Goal: Information Seeking & Learning: Compare options

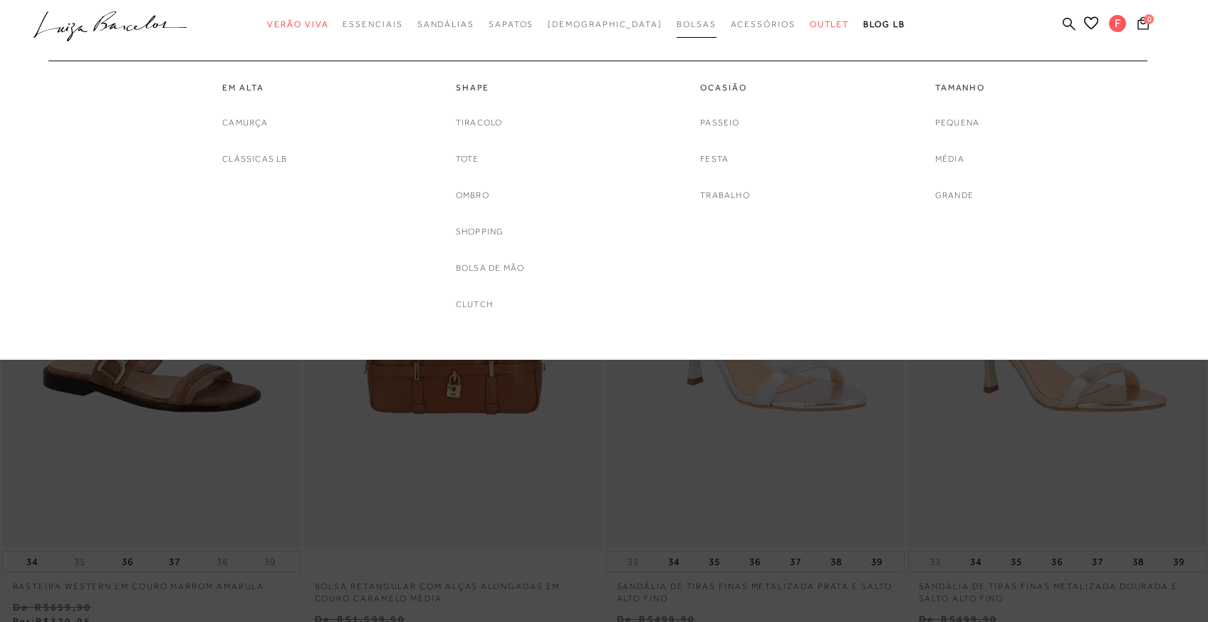
type input "[EMAIL_ADDRESS][DOMAIN_NAME]"
click at [677, 24] on span "Bolsas" at bounding box center [697, 24] width 40 height 10
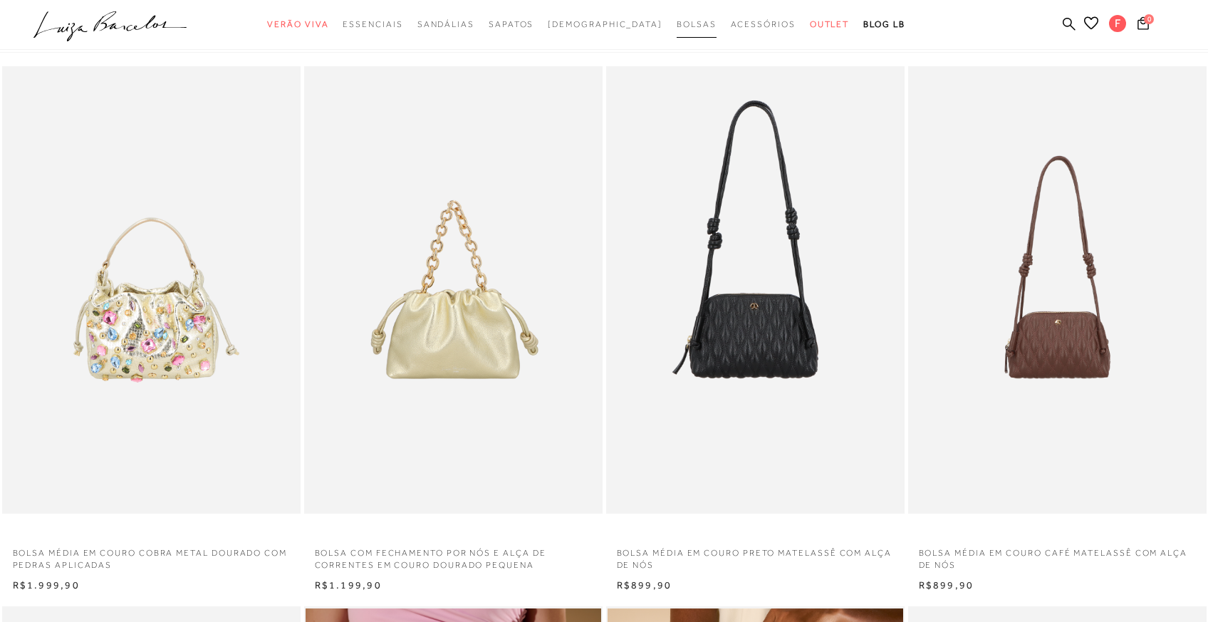
scroll to position [57, 0]
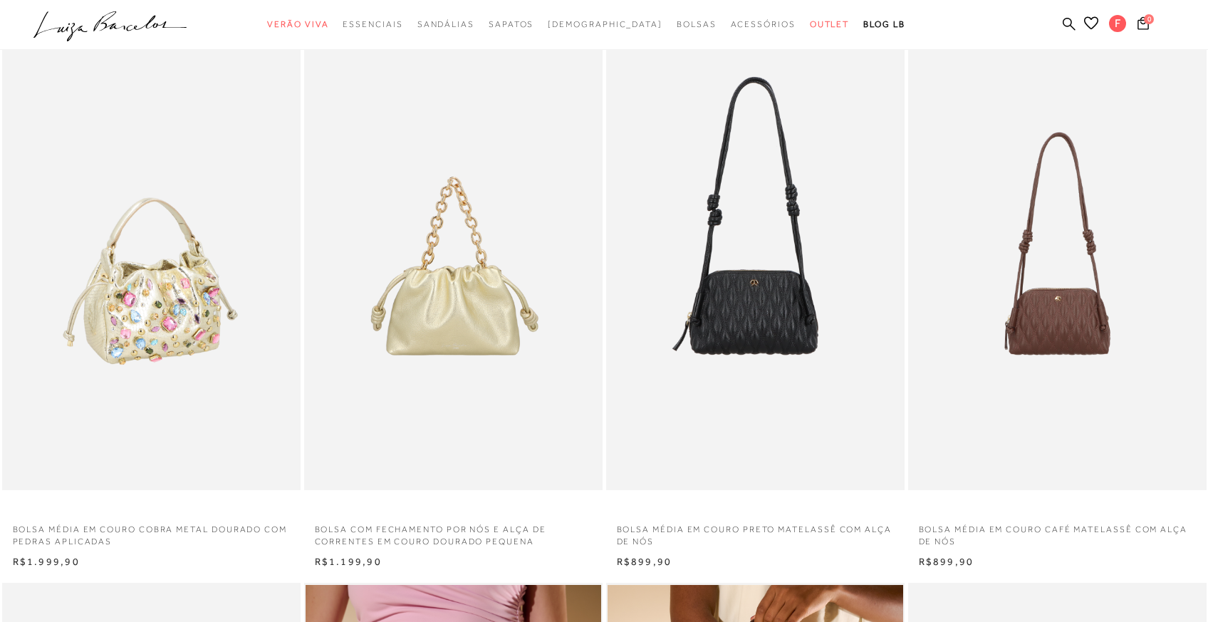
click at [167, 296] on img at bounding box center [152, 267] width 297 height 448
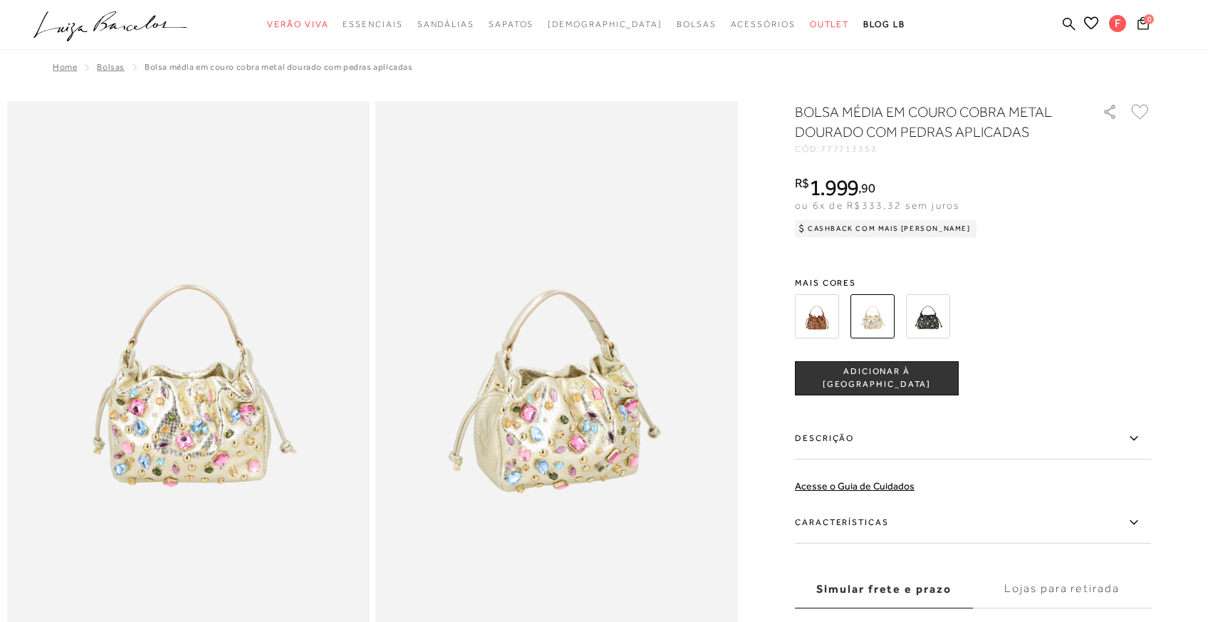
click at [934, 319] on img at bounding box center [928, 316] width 44 height 44
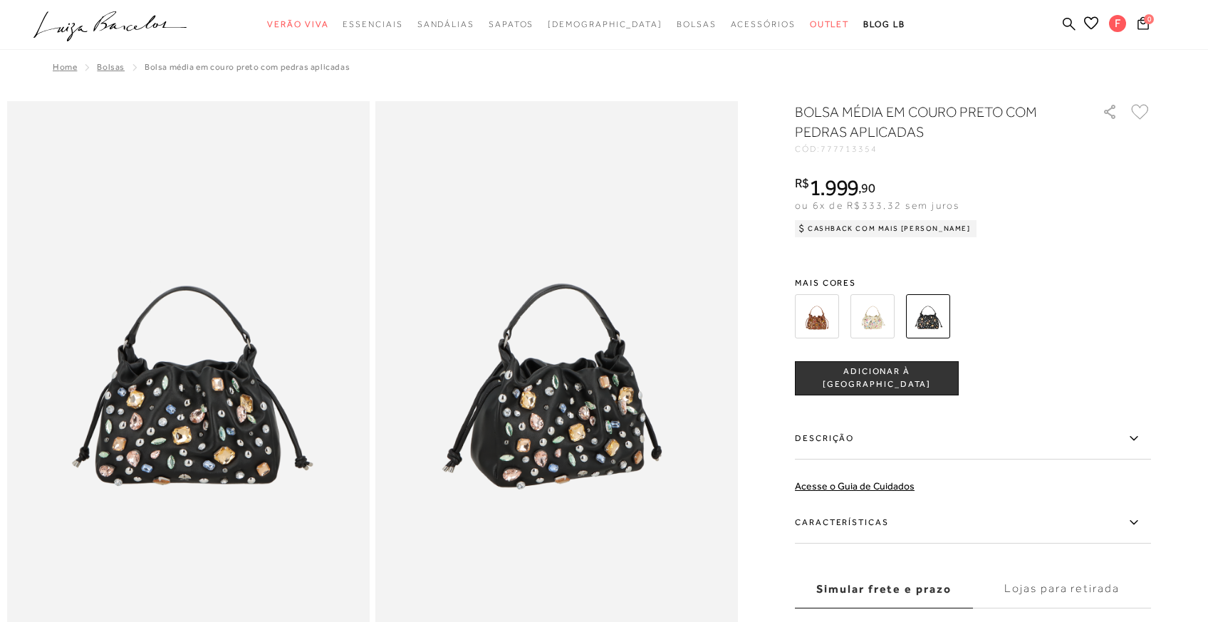
click at [827, 319] on img at bounding box center [817, 316] width 44 height 44
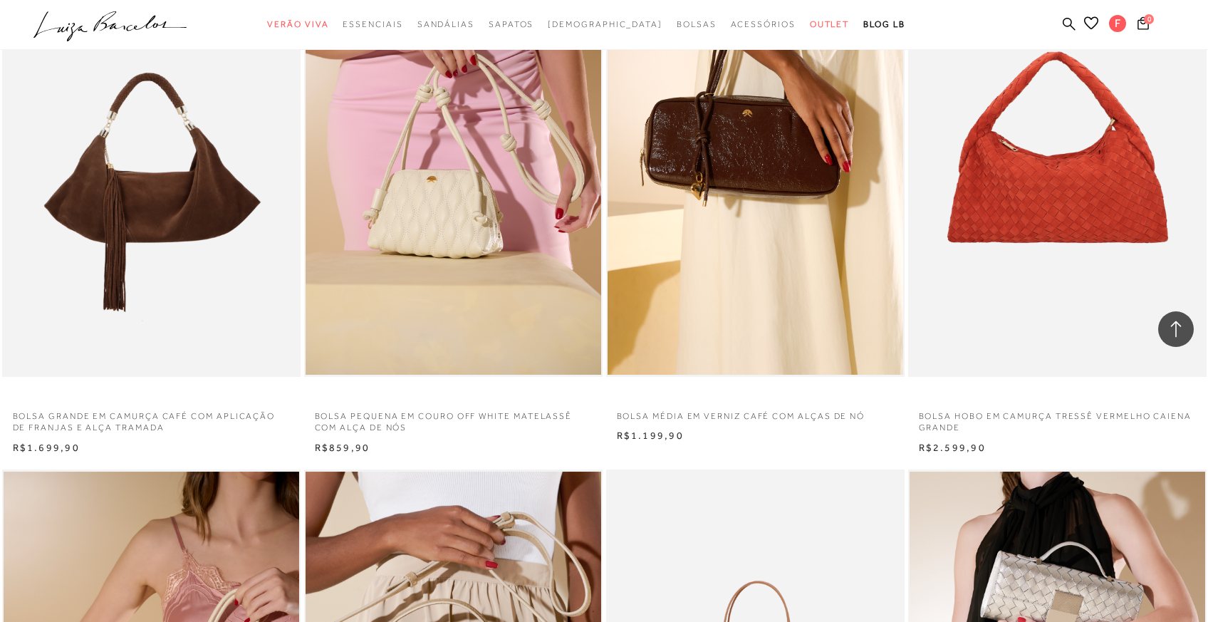
scroll to position [684, 0]
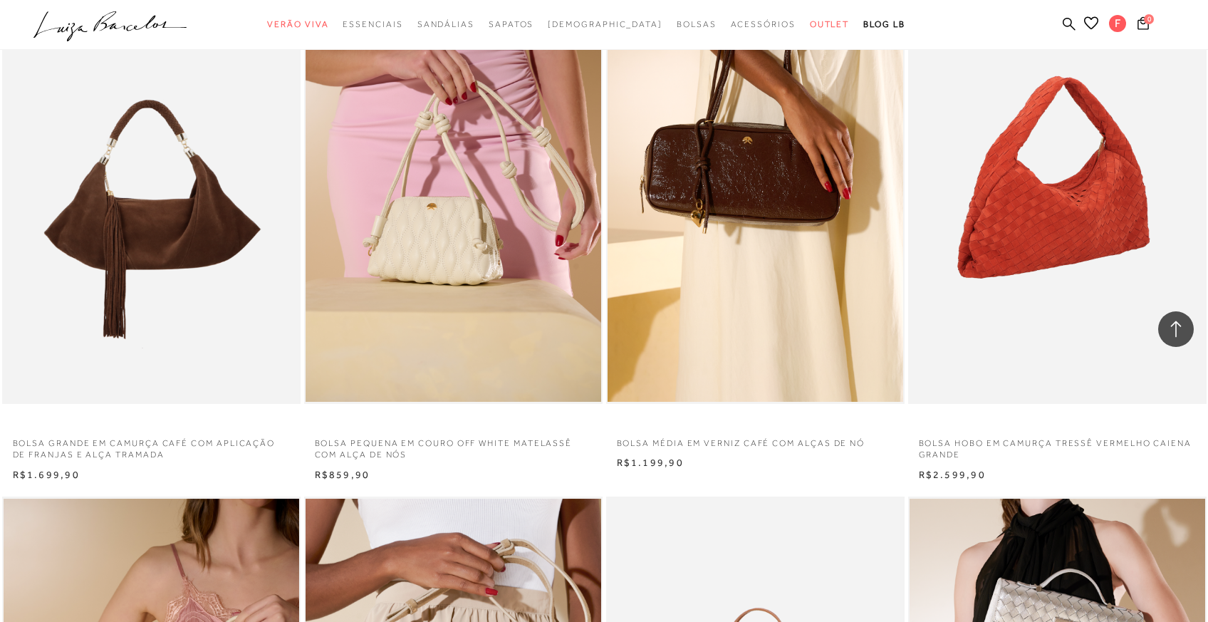
click at [1122, 261] on img at bounding box center [1057, 180] width 297 height 448
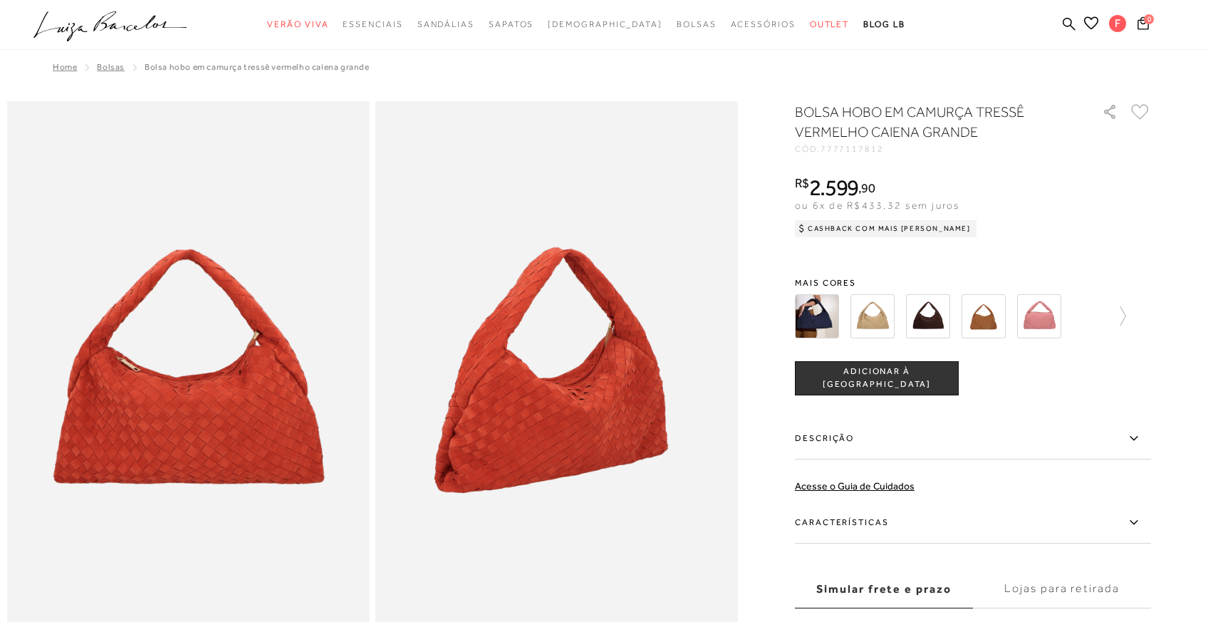
click at [937, 321] on img at bounding box center [928, 316] width 44 height 44
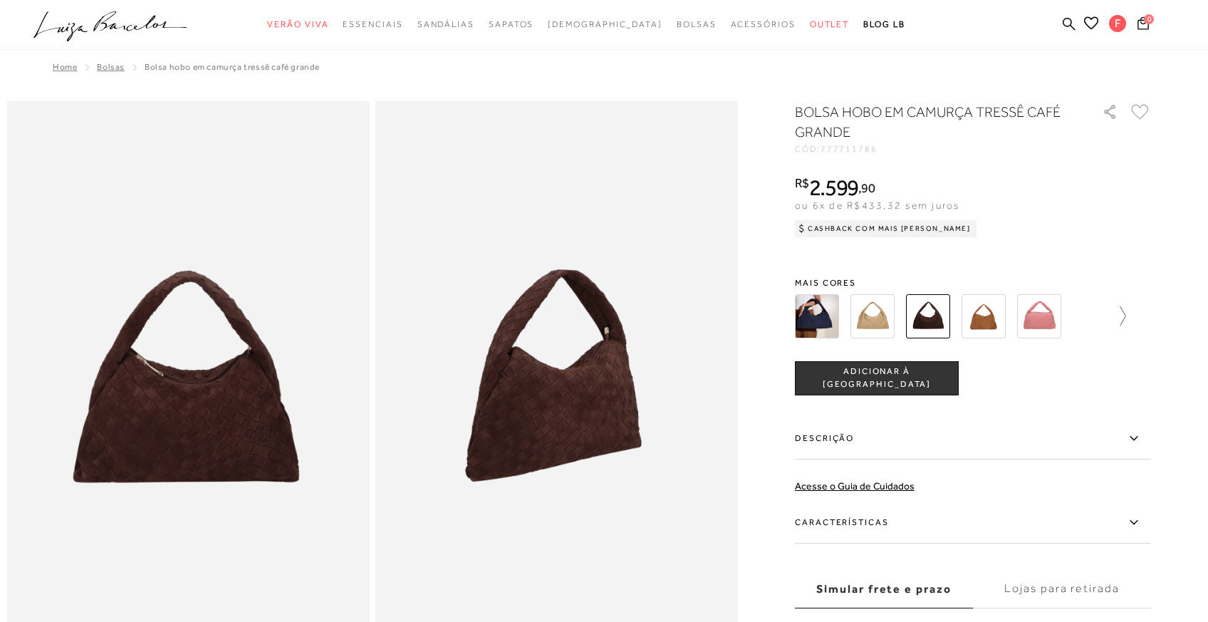
click at [1122, 314] on icon at bounding box center [1116, 316] width 20 height 20
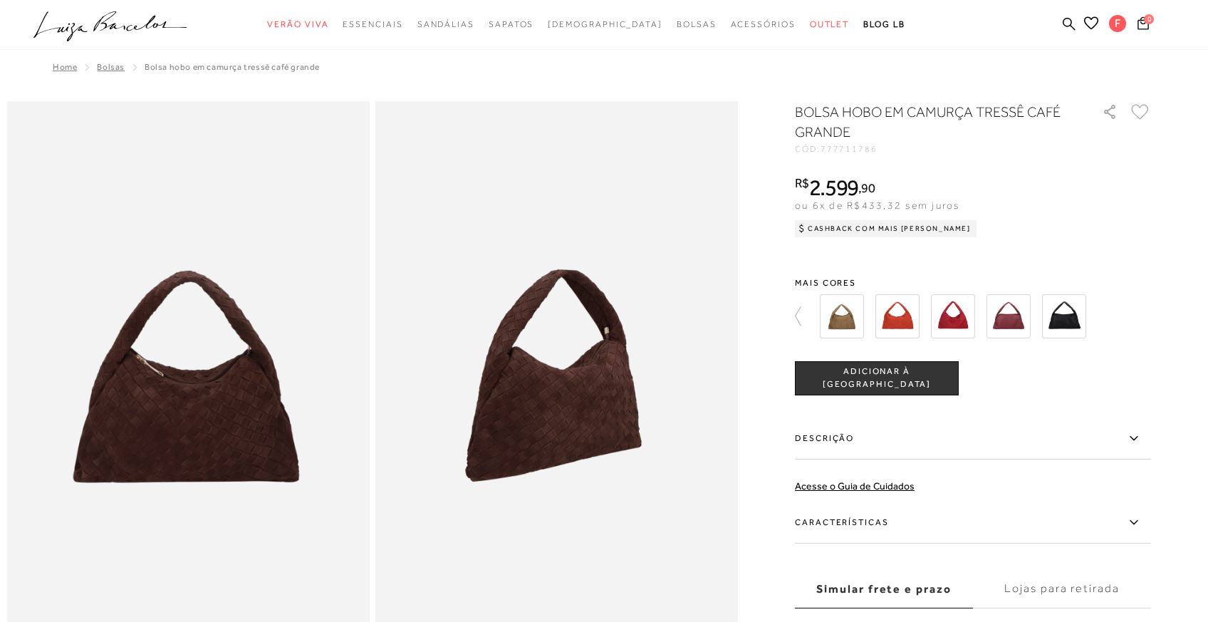
click at [1068, 314] on img at bounding box center [1064, 316] width 44 height 44
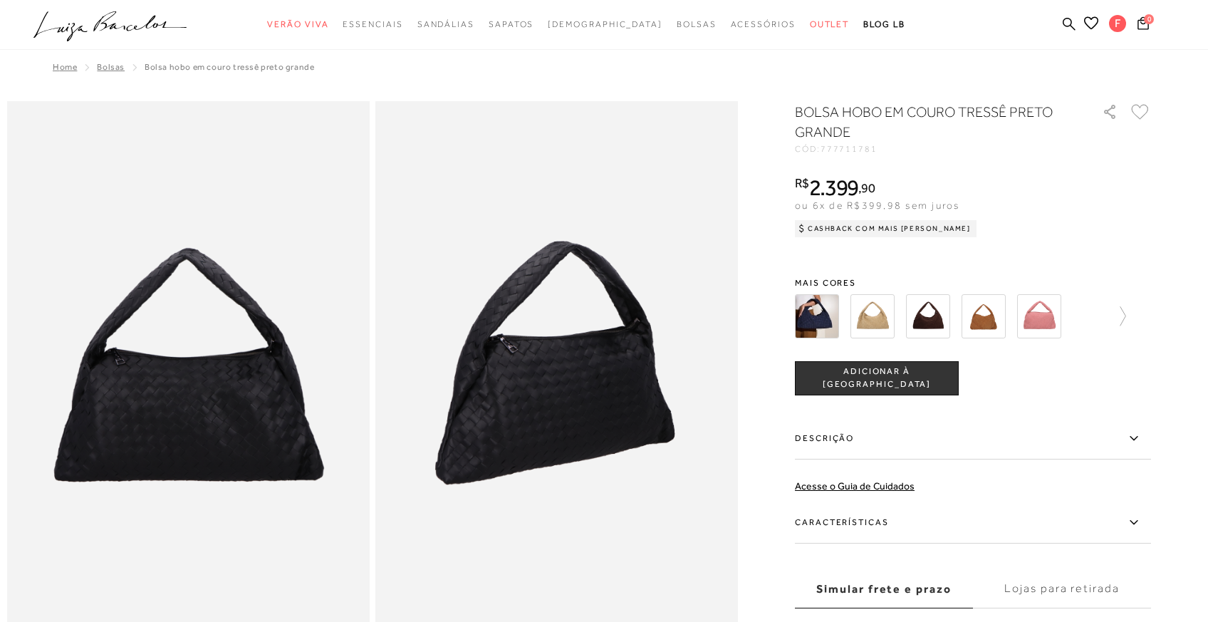
click at [811, 309] on img at bounding box center [817, 316] width 44 height 44
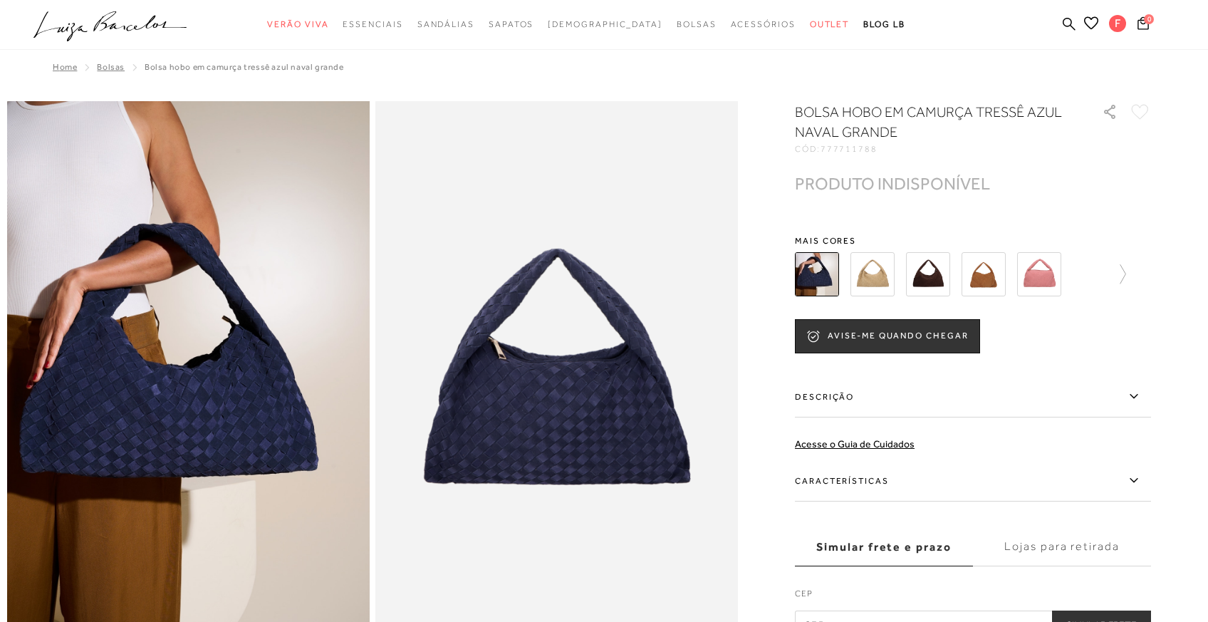
click at [1049, 269] on img at bounding box center [1039, 274] width 44 height 44
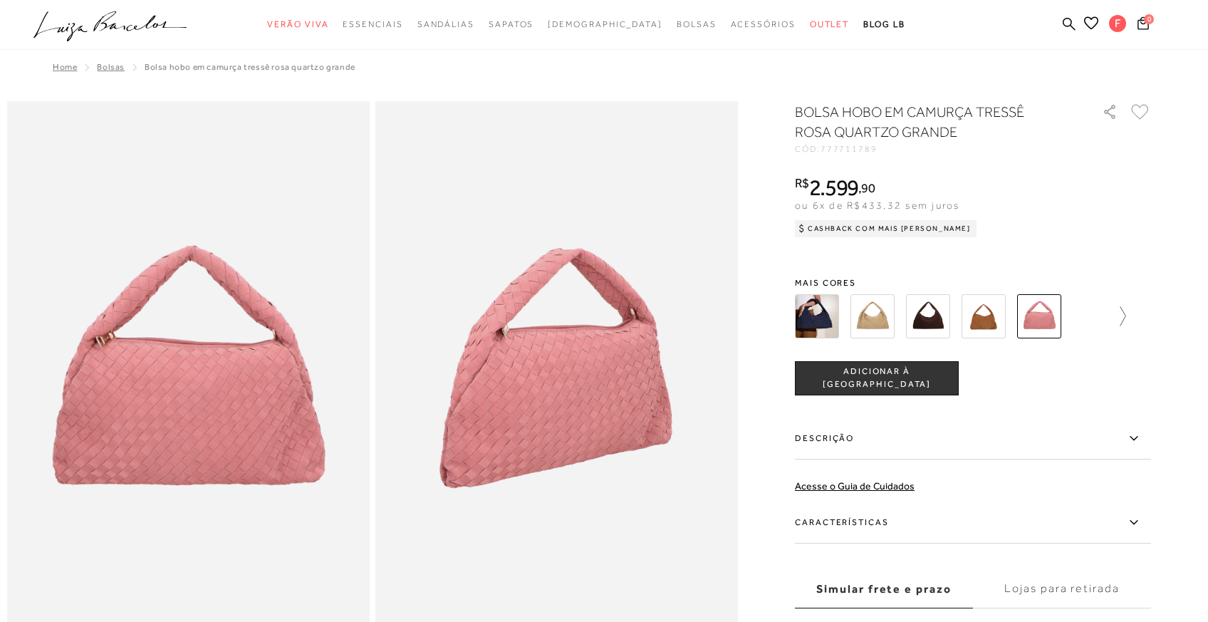
click at [1122, 317] on icon at bounding box center [1116, 316] width 20 height 20
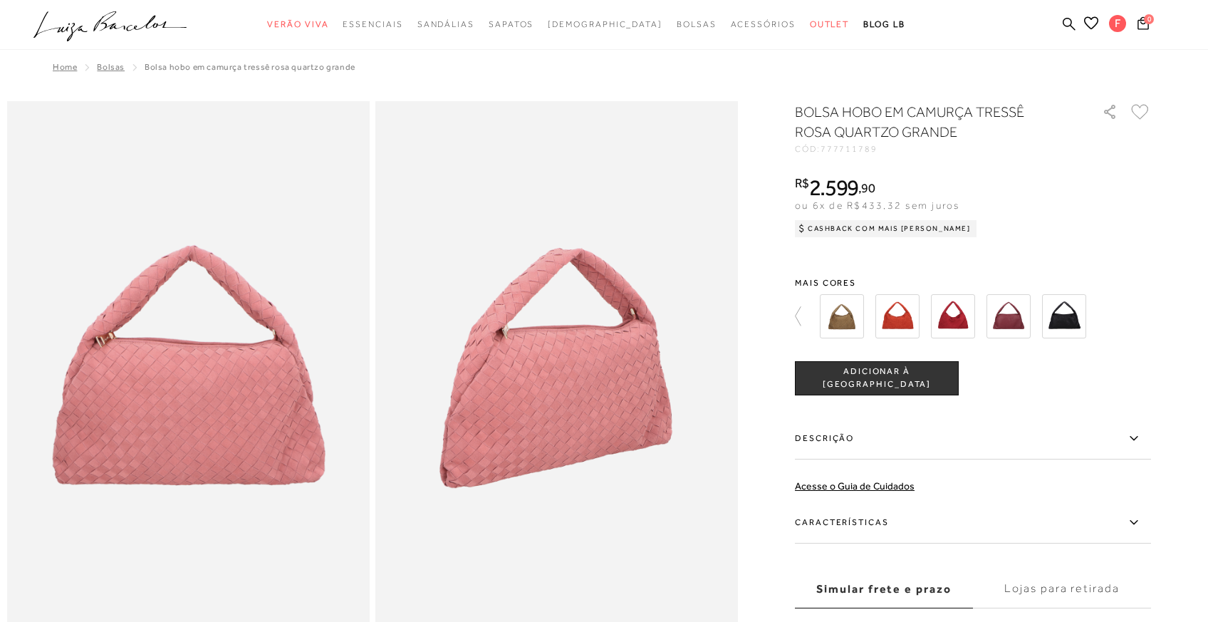
click at [1063, 325] on img at bounding box center [1064, 316] width 44 height 44
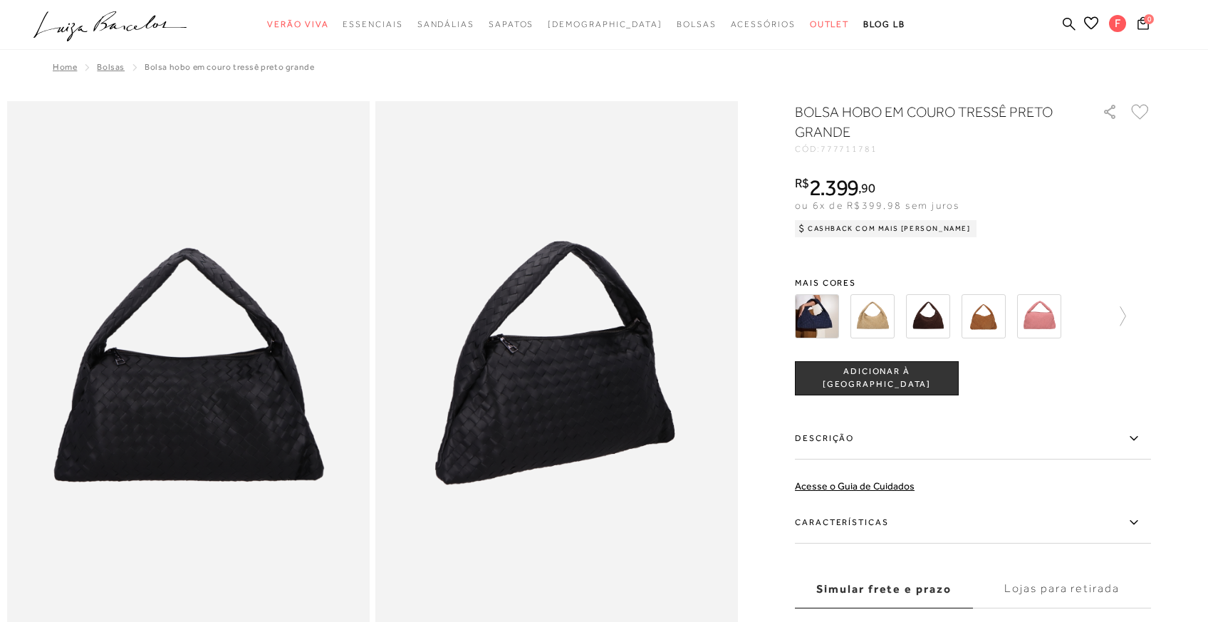
click at [866, 327] on img at bounding box center [872, 316] width 44 height 44
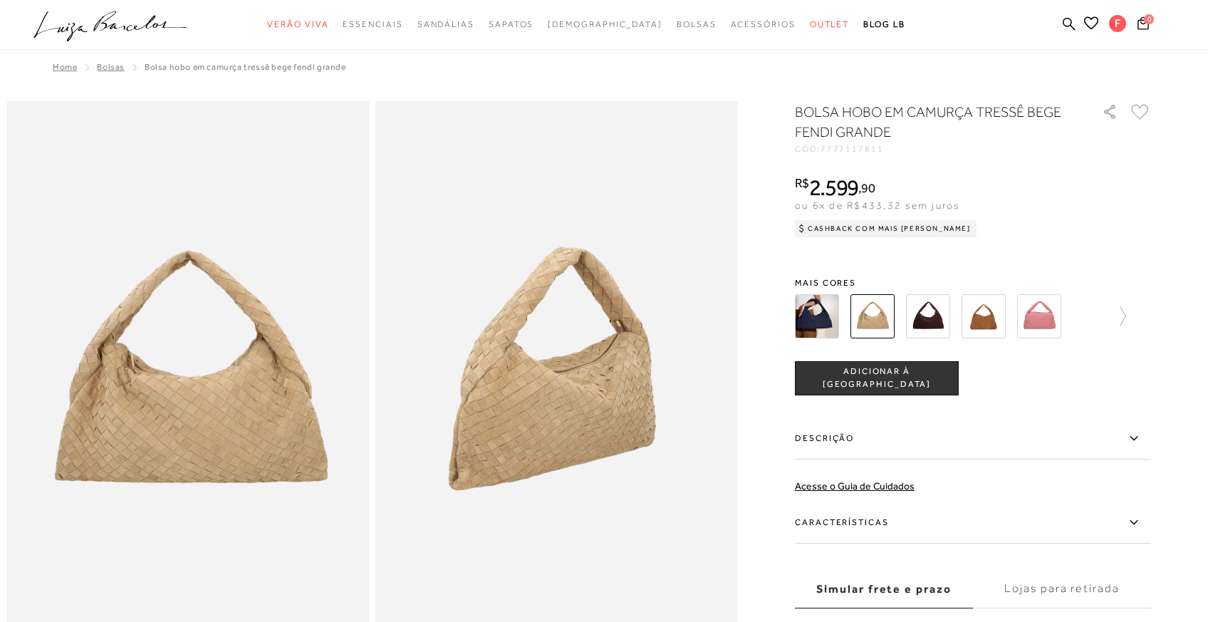
click at [1040, 315] on img at bounding box center [1039, 316] width 44 height 44
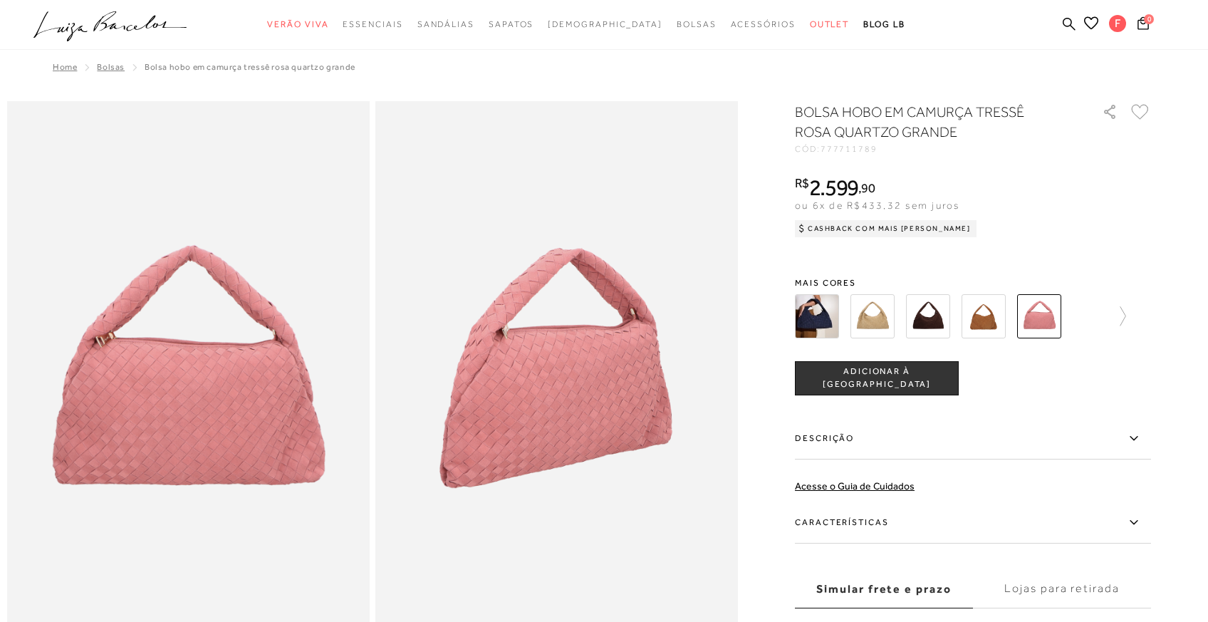
click at [536, 359] on img at bounding box center [556, 373] width 362 height 544
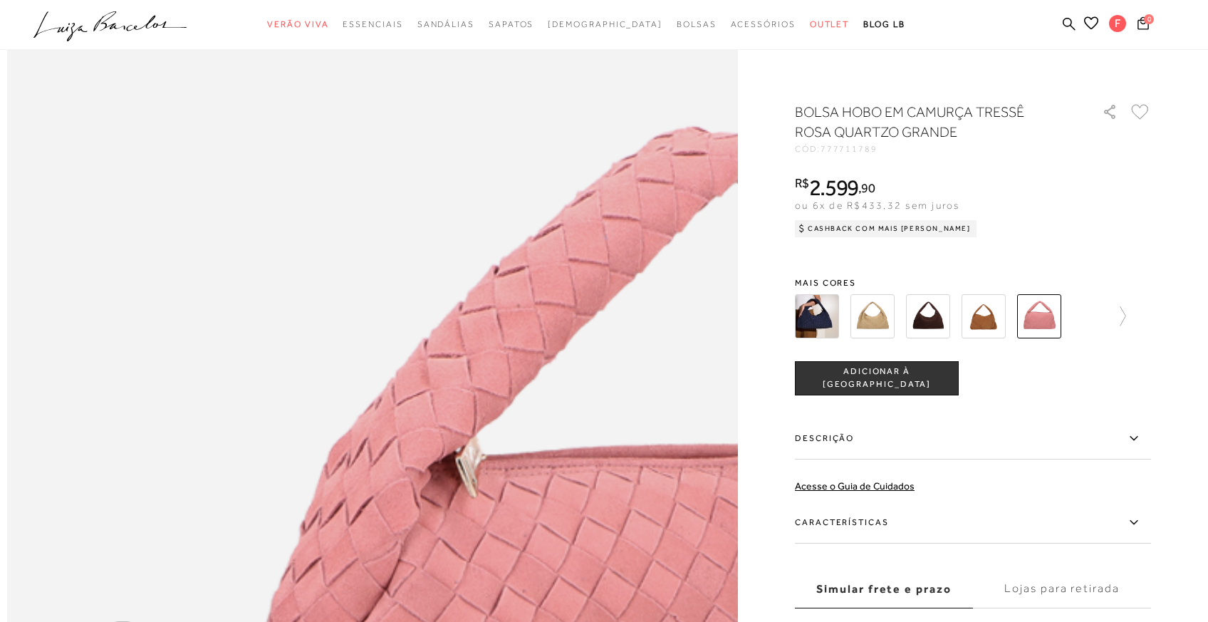
scroll to position [1339, 0]
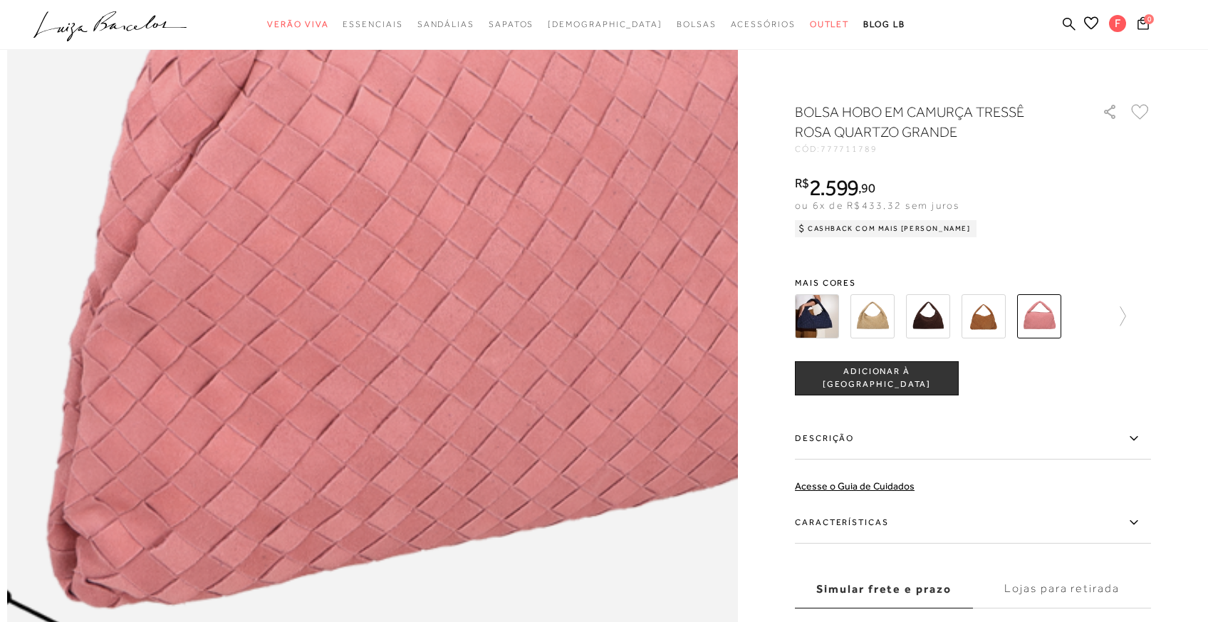
click at [307, 189] on img at bounding box center [437, 261] width 1461 height 2192
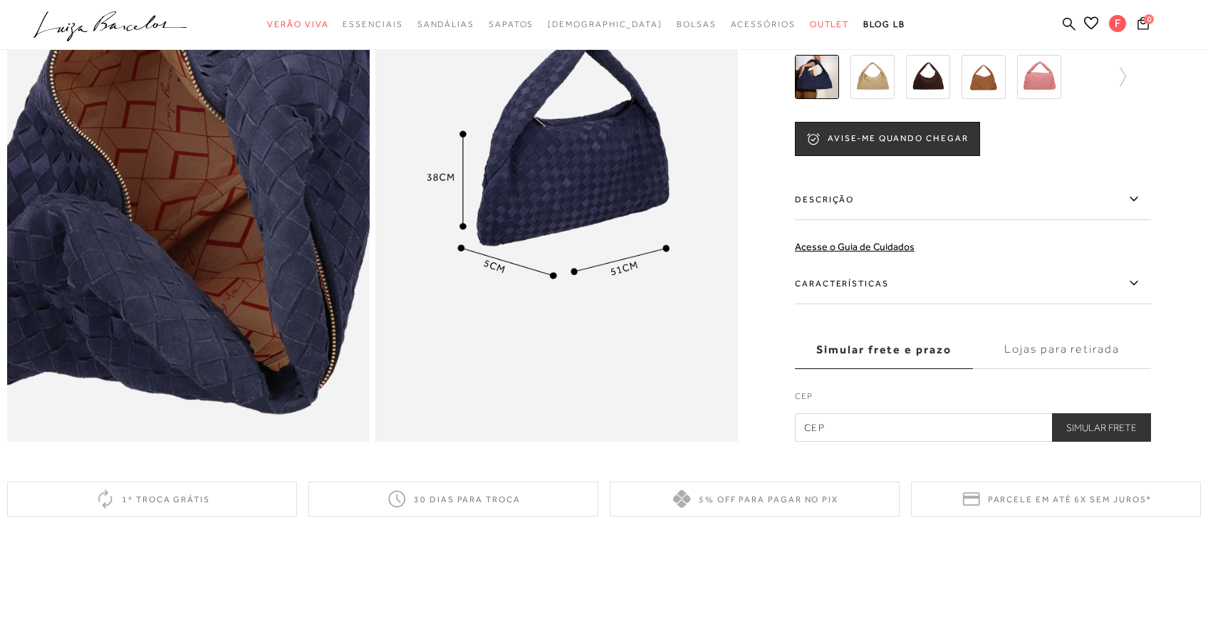
scroll to position [1139, 0]
